Goal: Task Accomplishment & Management: Use online tool/utility

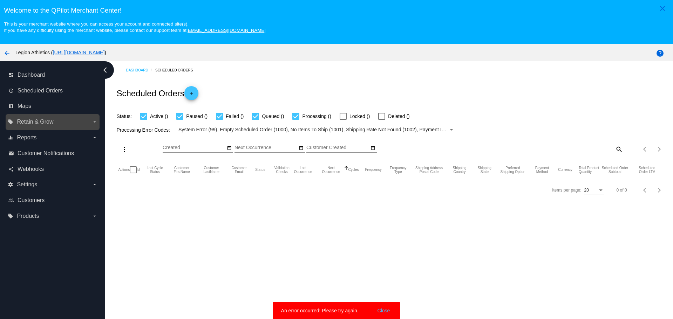
click at [47, 123] on span "Retain & Grow" at bounding box center [35, 122] width 36 height 6
click at [0, 0] on input "local_offer Retain & Grow arrow_drop_down" at bounding box center [0, 0] width 0 height 0
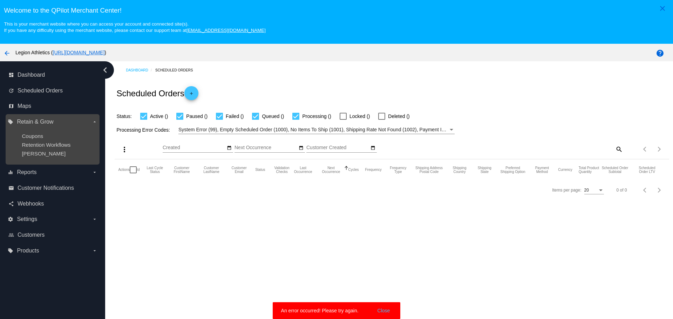
click at [58, 121] on label "local_offer Retain & Grow arrow_drop_down" at bounding box center [52, 121] width 89 height 11
click at [0, 0] on input "local_offer Retain & Grow arrow_drop_down" at bounding box center [0, 0] width 0 height 0
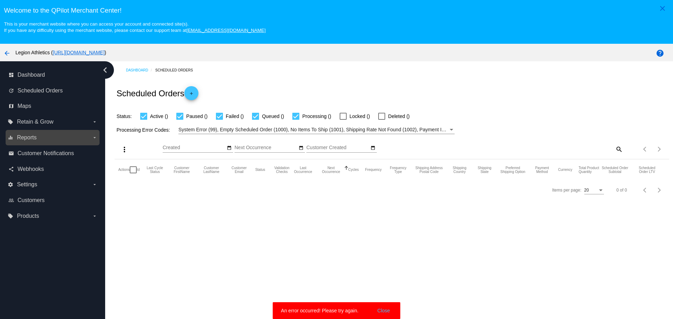
click at [46, 139] on label "equalizer Reports arrow_drop_down" at bounding box center [52, 137] width 89 height 11
click at [0, 0] on input "equalizer Reports arrow_drop_down" at bounding box center [0, 0] width 0 height 0
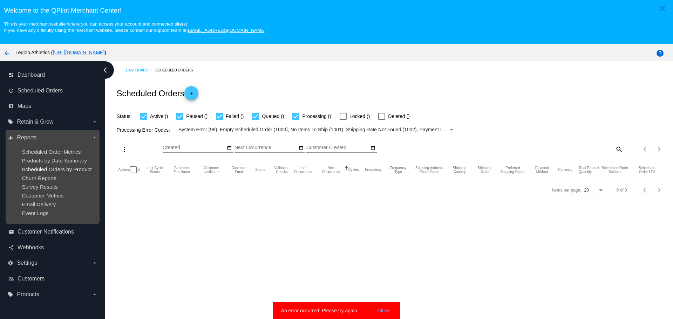
click at [49, 167] on span "Scheduled Orders by Product" at bounding box center [57, 170] width 70 height 6
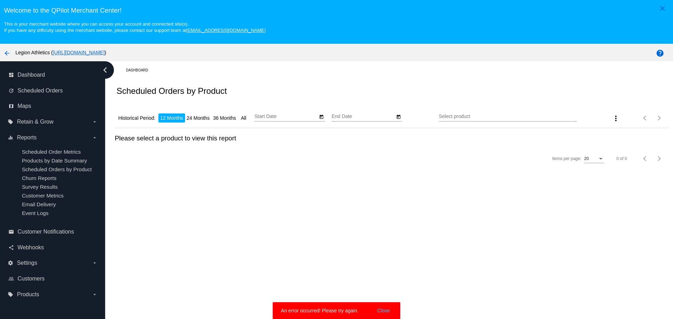
type input "[DATE]"
click at [384, 310] on button "Close" at bounding box center [384, 311] width 17 height 7
click at [208, 116] on li "24 Months" at bounding box center [198, 118] width 26 height 9
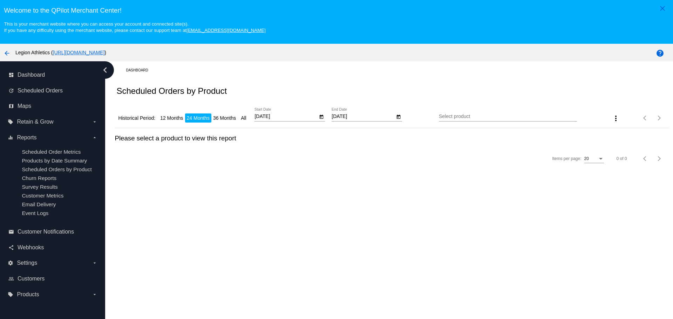
click at [225, 119] on li "36 Months" at bounding box center [224, 118] width 26 height 9
type input "[DATE]"
click at [397, 117] on icon "Open calendar" at bounding box center [399, 117] width 4 height 4
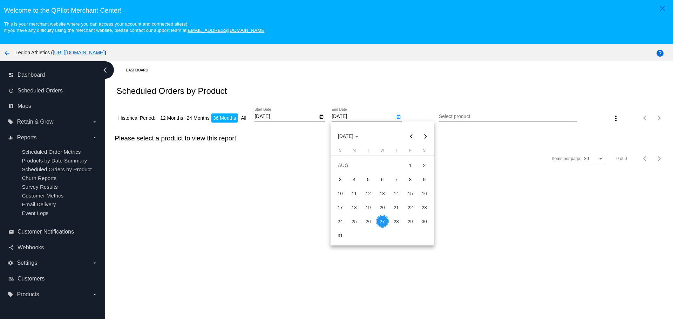
click at [427, 139] on button "Next month" at bounding box center [425, 136] width 14 height 14
click at [406, 180] on div "5" at bounding box center [410, 179] width 13 height 13
type input "[DATE]"
click at [512, 121] on div "Select product" at bounding box center [508, 115] width 138 height 14
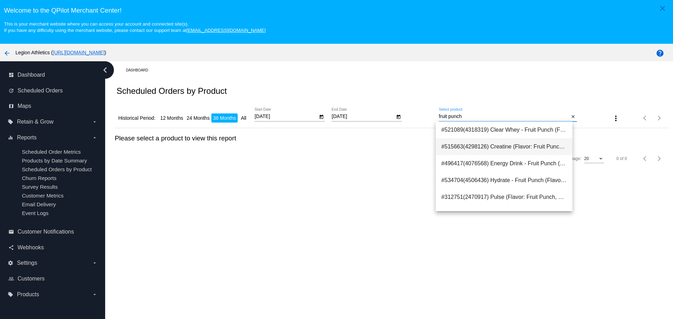
click at [509, 148] on span "#515663(4298126) Creatine (Flavor: Fruit Punch, Creatine Servings: 60 Servings)…" at bounding box center [505, 147] width 126 height 17
type input "Creatine (Flavor: Fruit Punch, Creatine Servings: 60 Servings)"
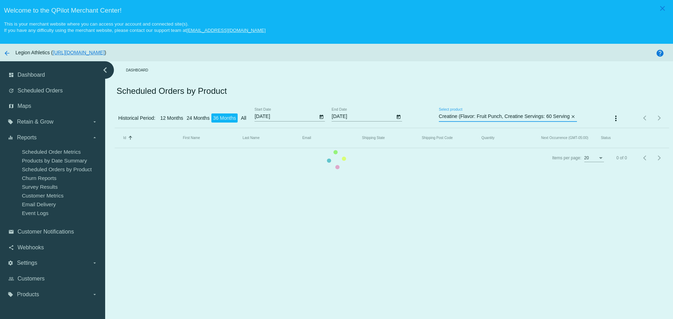
scroll to position [0, 6]
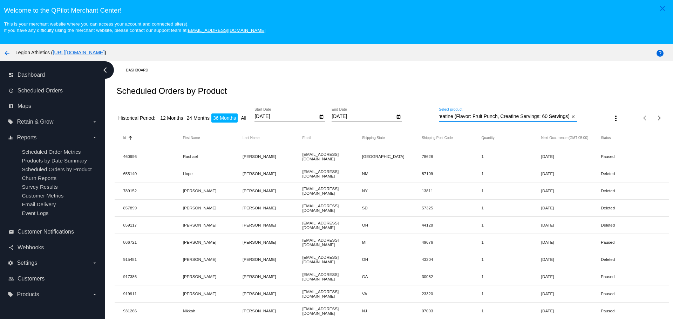
click at [612, 120] on mat-icon "more_vert" at bounding box center [616, 118] width 8 height 8
click at [609, 135] on mat-icon "file_download" at bounding box center [609, 136] width 8 height 8
